Goal: Transaction & Acquisition: Purchase product/service

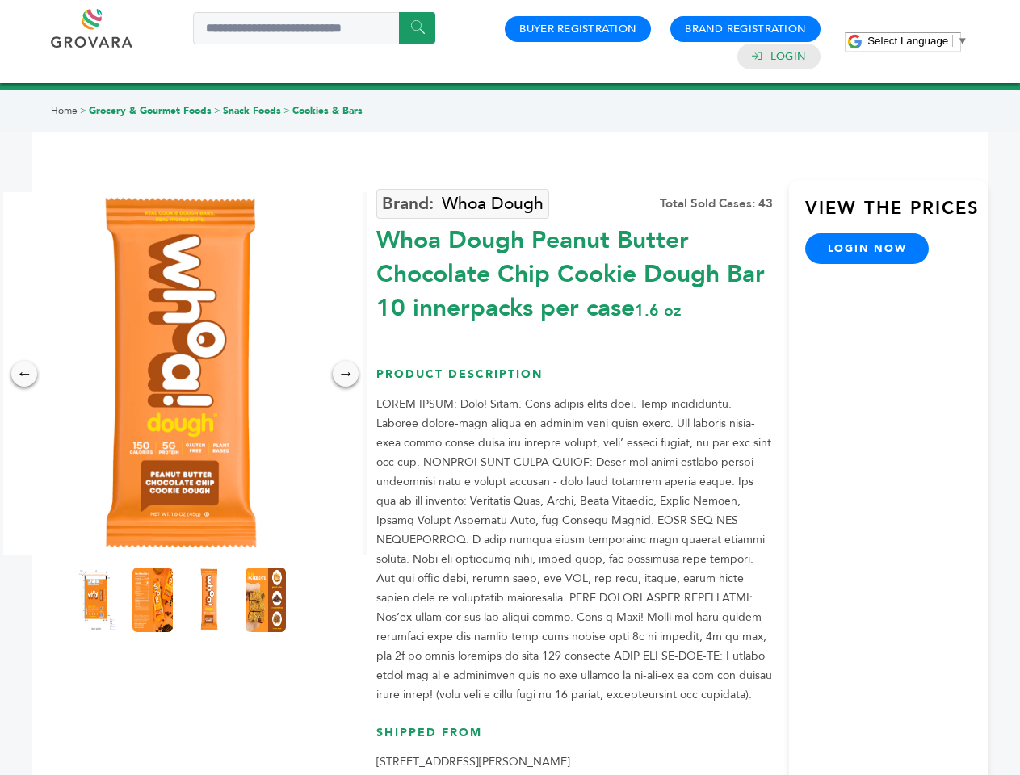
click at [917, 40] on span "Select Language" at bounding box center [907, 41] width 81 height 12
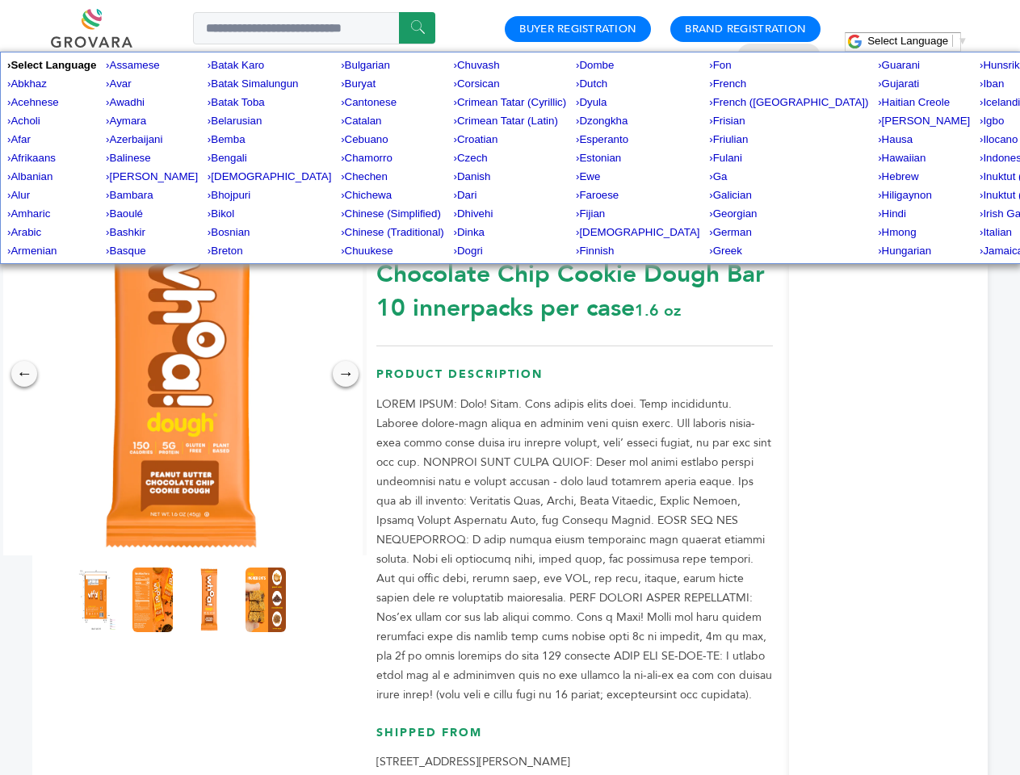
click at [181, 374] on img at bounding box center [180, 373] width 363 height 363
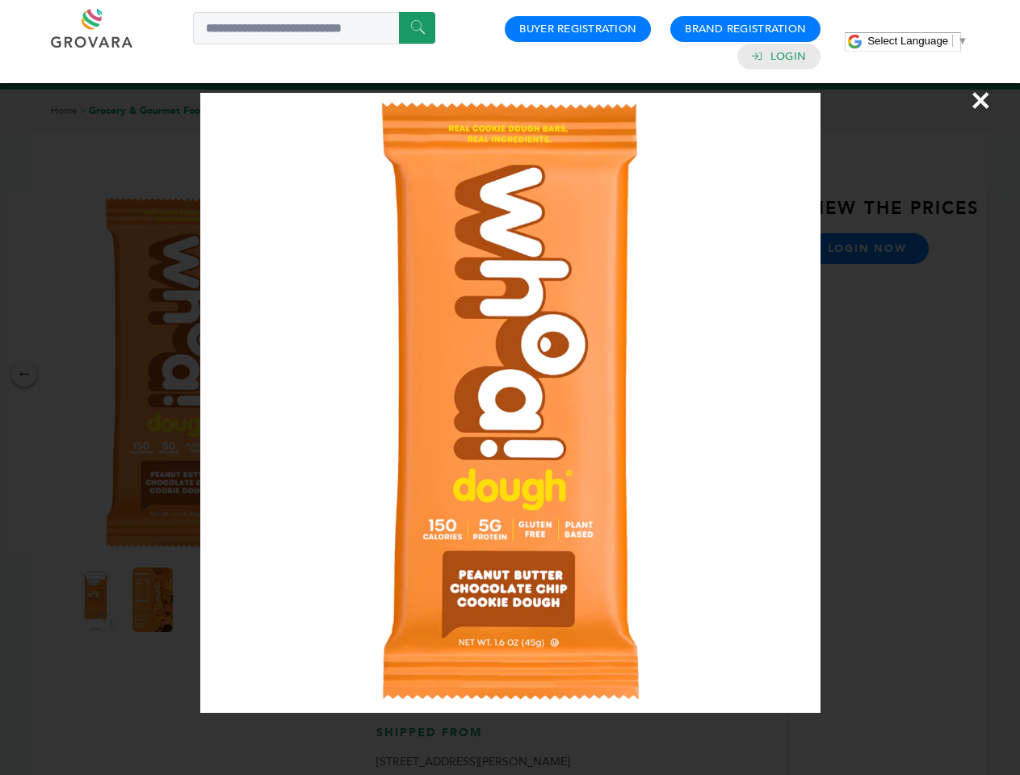
click at [24, 374] on div "×" at bounding box center [510, 387] width 1020 height 775
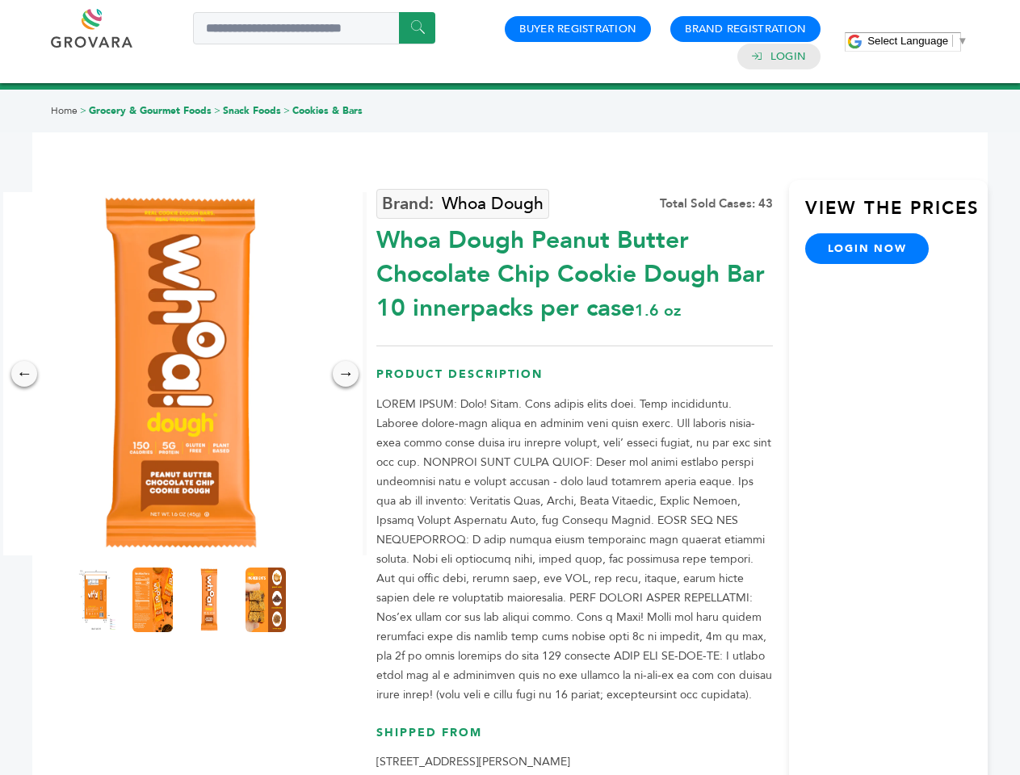
click at [346, 374] on div "→" at bounding box center [346, 374] width 26 height 26
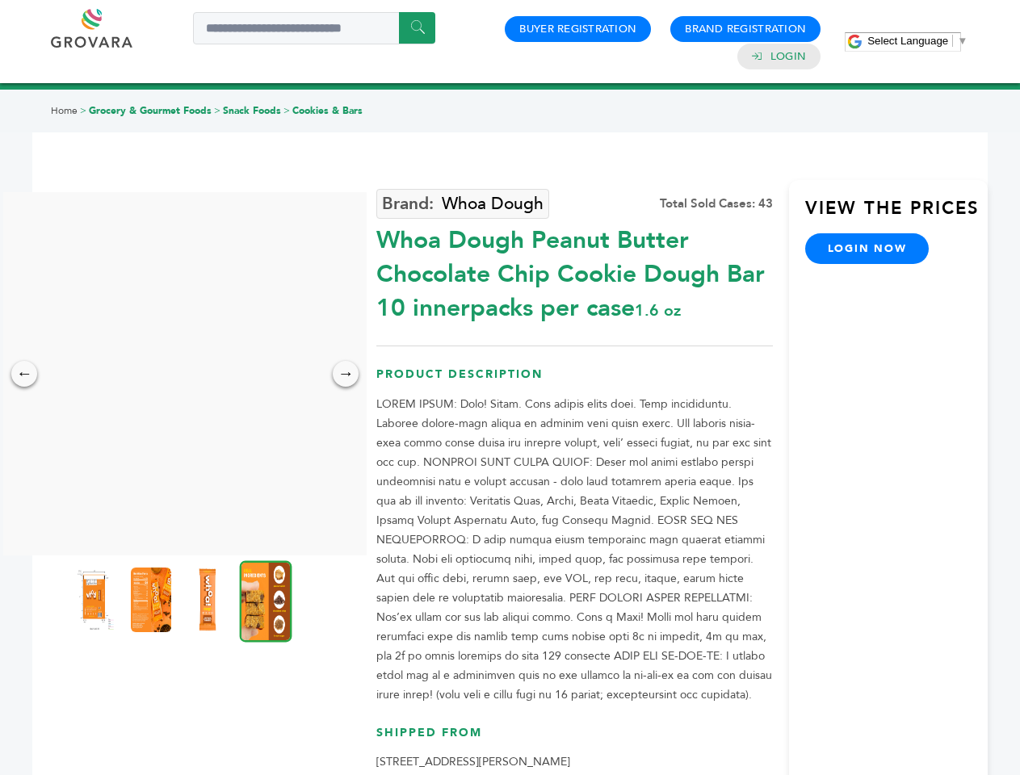
click at [96, 600] on img at bounding box center [94, 600] width 40 height 65
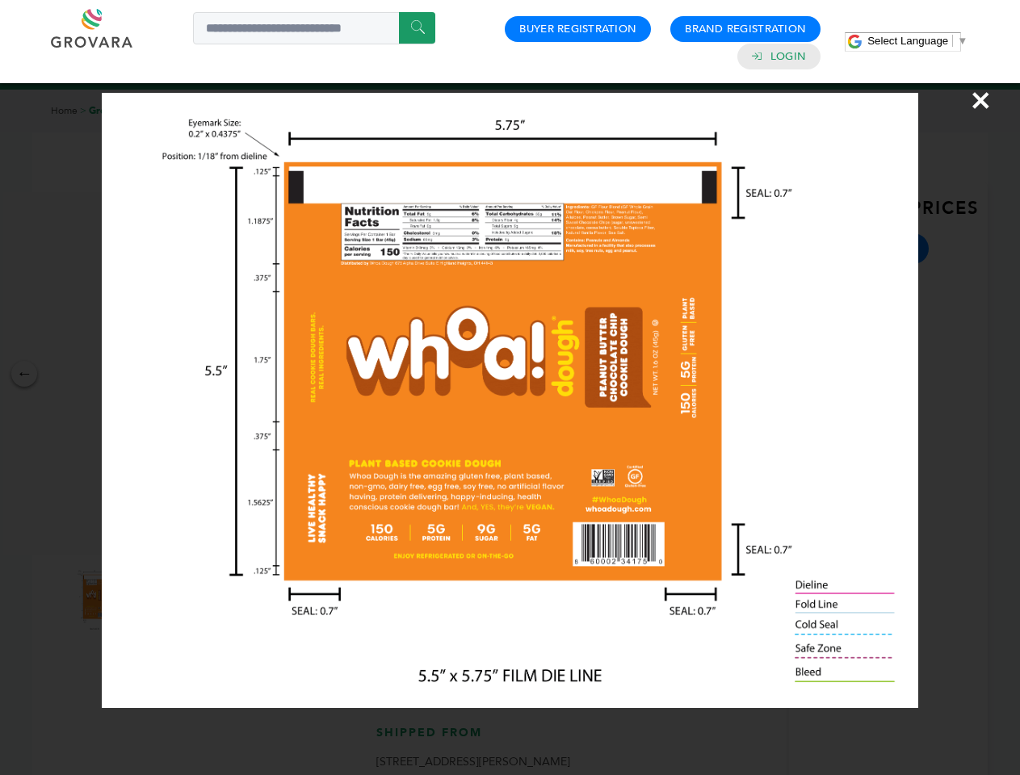
click at [153, 600] on div "×" at bounding box center [510, 387] width 1020 height 775
click at [209, 600] on img at bounding box center [207, 600] width 40 height 65
click at [266, 600] on div "×" at bounding box center [510, 387] width 1020 height 775
